Goal: Information Seeking & Learning: Find specific fact

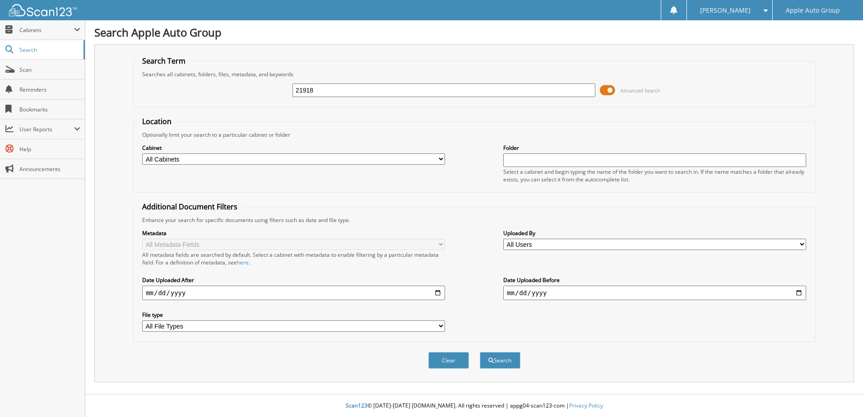
type input "21918"
click at [480, 352] on button "Search" at bounding box center [500, 360] width 41 height 17
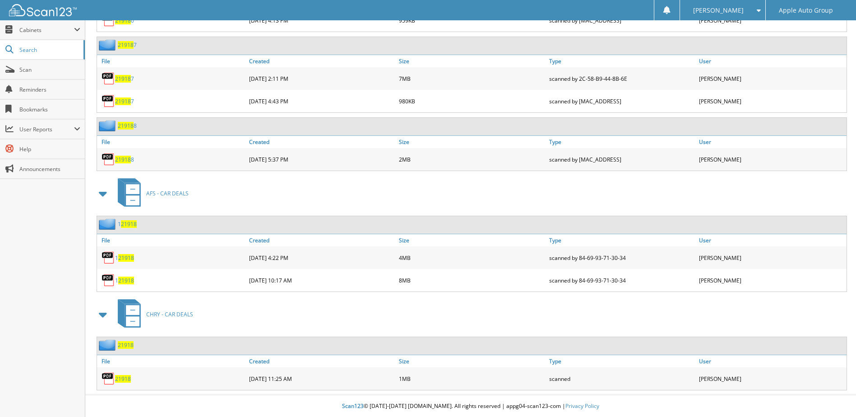
scroll to position [724, 0]
click at [133, 346] on span "21918" at bounding box center [126, 345] width 16 height 8
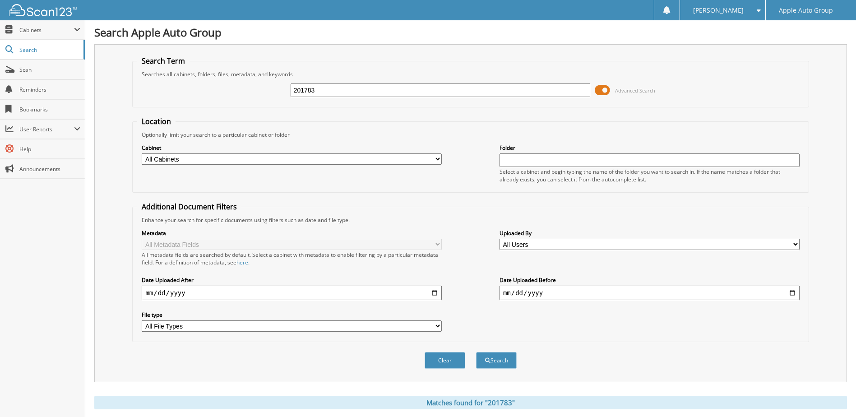
click at [345, 99] on div "201783 Advanced Search" at bounding box center [470, 90] width 667 height 24
click at [346, 89] on input "201783" at bounding box center [441, 91] width 300 height 14
paste input "25156"
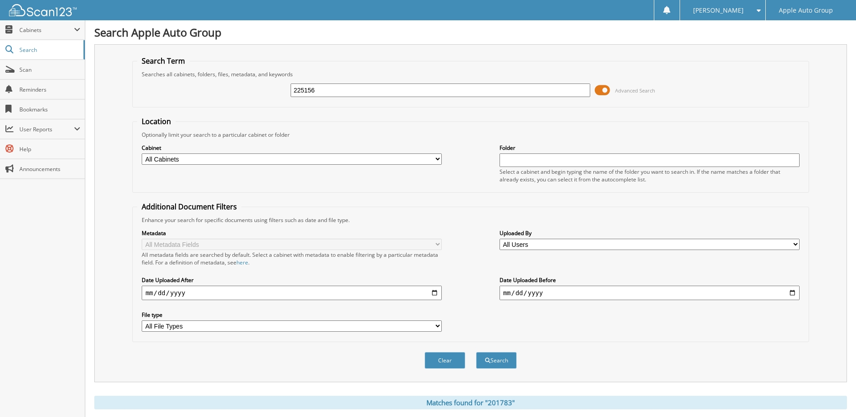
type input "225156"
click at [476, 352] on button "Search" at bounding box center [496, 360] width 41 height 17
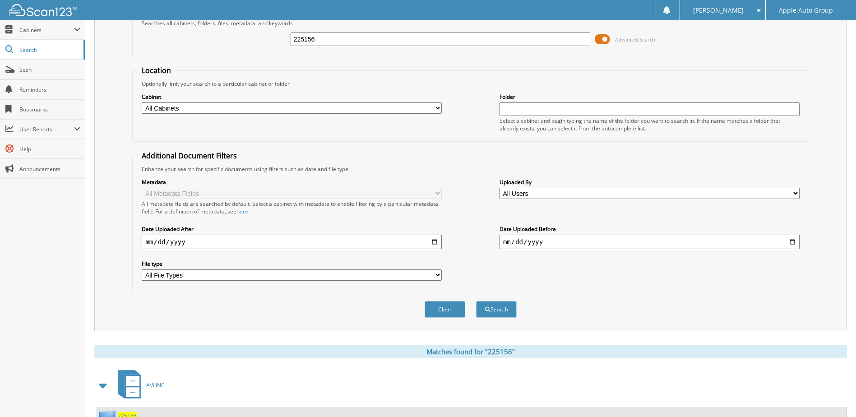
scroll to position [135, 0]
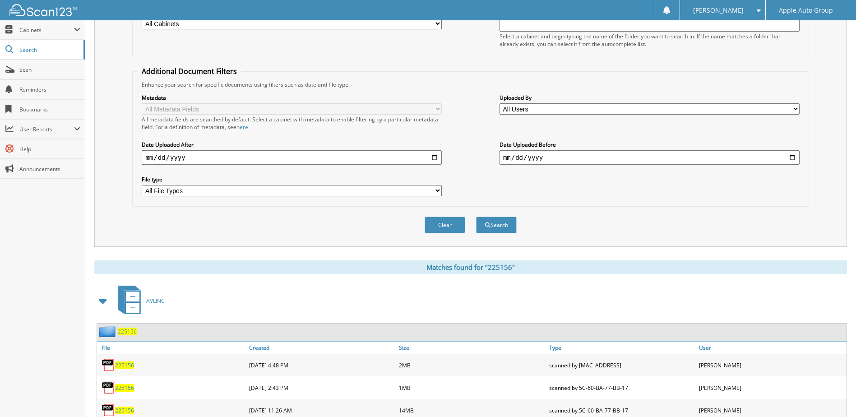
click at [125, 332] on span "225156" at bounding box center [127, 332] width 19 height 8
